Goal: Task Accomplishment & Management: Use online tool/utility

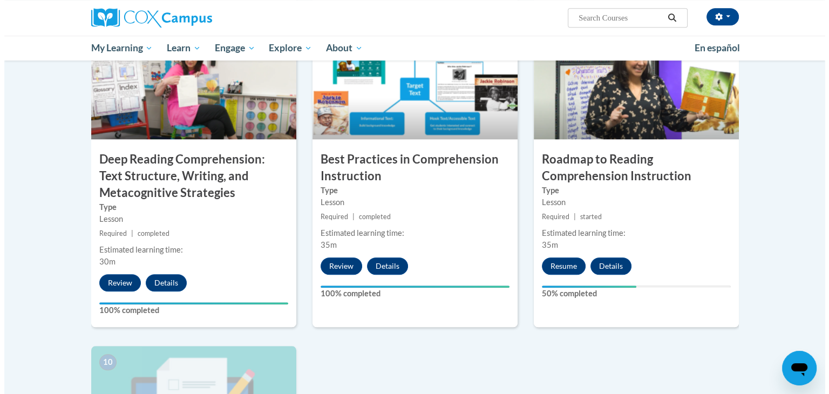
scroll to position [843, 0]
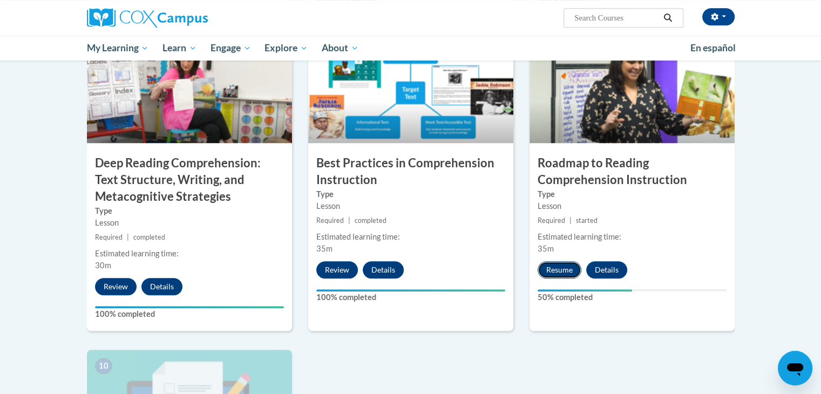
click at [561, 264] on button "Resume" at bounding box center [560, 269] width 44 height 17
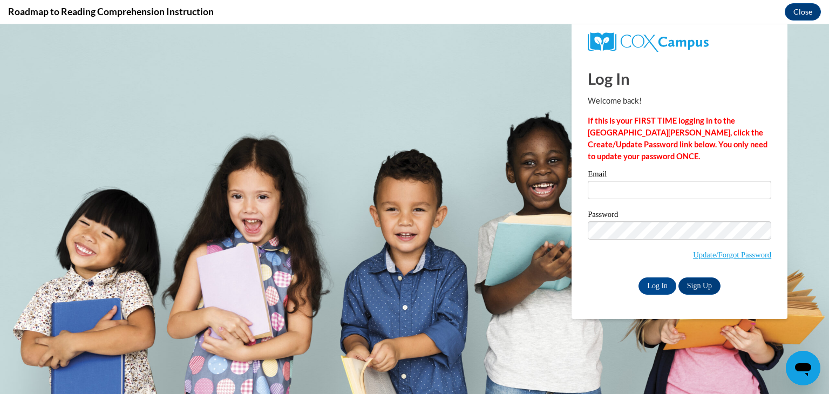
scroll to position [0, 0]
type input "[EMAIL_ADDRESS][DOMAIN_NAME]"
click at [659, 281] on input "Log In" at bounding box center [658, 286] width 38 height 17
